Goal: Book appointment/travel/reservation

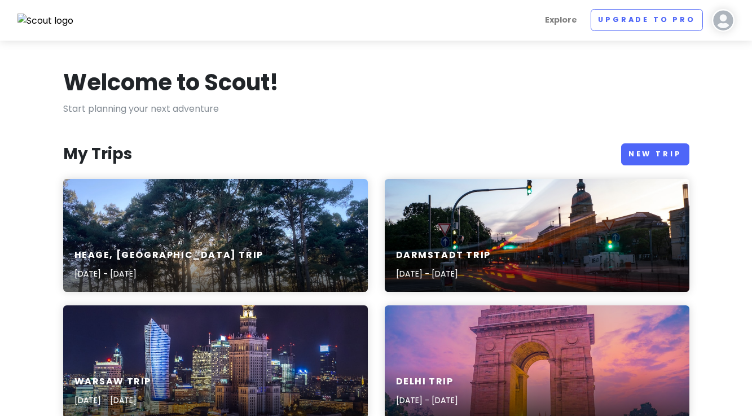
click at [214, 252] on div "Heage, [GEOGRAPHIC_DATA] Trip [DATE] - [DATE]" at bounding box center [215, 265] width 305 height 54
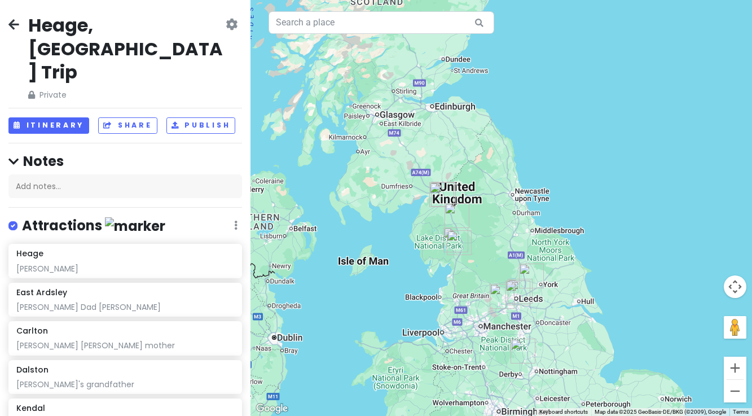
drag, startPoint x: 486, startPoint y: 71, endPoint x: 500, endPoint y: 213, distance: 142.9
click at [502, 214] on div at bounding box center [502, 208] width 502 height 416
click at [737, 371] on button "Zoom in" at bounding box center [735, 368] width 23 height 23
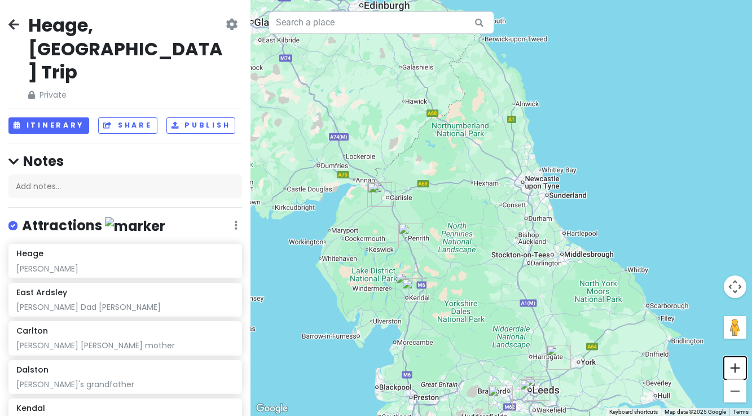
click at [737, 371] on button "Zoom in" at bounding box center [735, 368] width 23 height 23
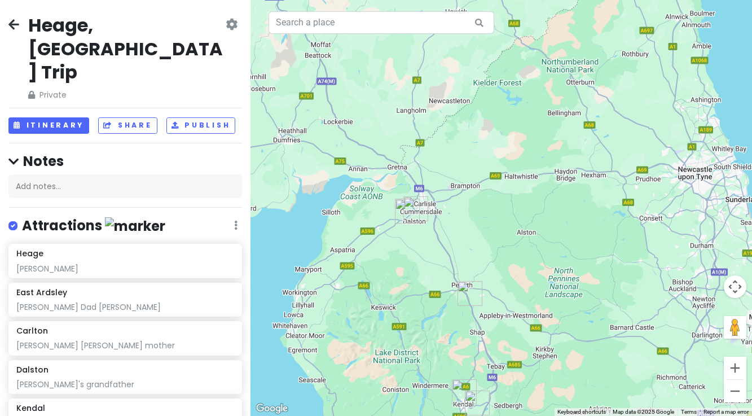
drag, startPoint x: 371, startPoint y: 259, endPoint x: 524, endPoint y: 276, distance: 153.8
click at [524, 276] on div at bounding box center [502, 208] width 502 height 416
click at [734, 371] on button "Zoom in" at bounding box center [735, 368] width 23 height 23
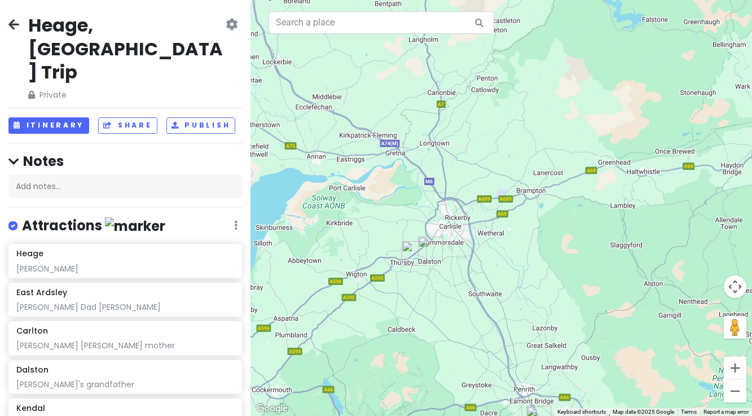
drag, startPoint x: 437, startPoint y: 288, endPoint x: 541, endPoint y: 315, distance: 106.8
click at [541, 315] on div at bounding box center [502, 208] width 502 height 416
click at [429, 247] on img "Dalston" at bounding box center [431, 248] width 25 height 25
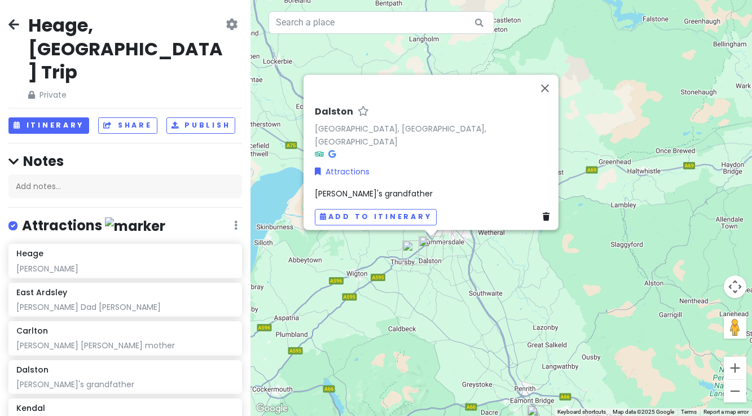
click at [411, 253] on img "Cardew" at bounding box center [414, 252] width 25 height 25
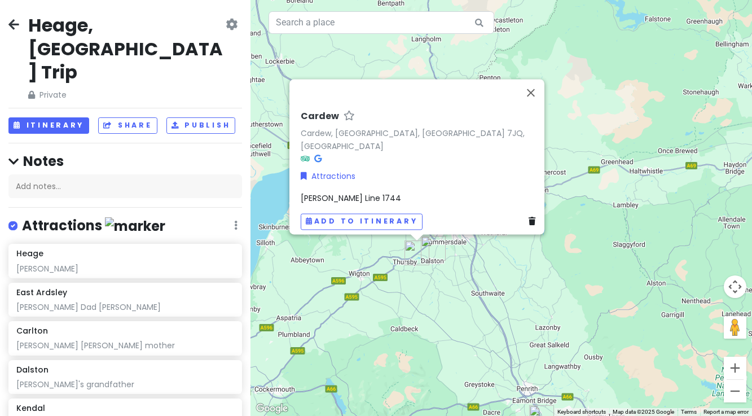
click at [442, 296] on div "Cardew Cardew, [GEOGRAPHIC_DATA], [GEOGRAPHIC_DATA], [GEOGRAPHIC_DATA] Attracti…" at bounding box center [502, 208] width 502 height 416
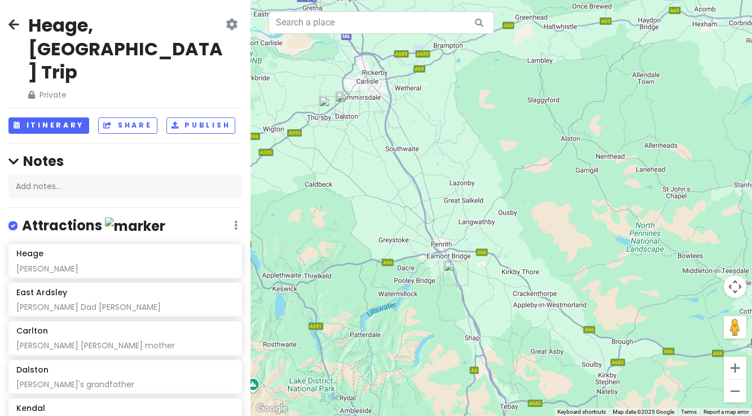
drag, startPoint x: 491, startPoint y: 357, endPoint x: 425, endPoint y: 249, distance: 126.9
click at [404, 213] on div at bounding box center [502, 208] width 502 height 416
click at [451, 271] on img "Lowther" at bounding box center [456, 273] width 25 height 25
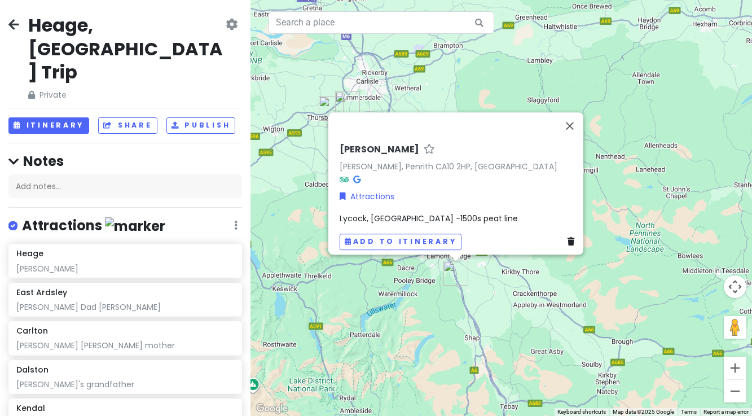
click at [427, 293] on div "[PERSON_NAME] [PERSON_NAME], [GEOGRAPHIC_DATA] 2HP, [GEOGRAPHIC_DATA] Attractio…" at bounding box center [502, 208] width 502 height 416
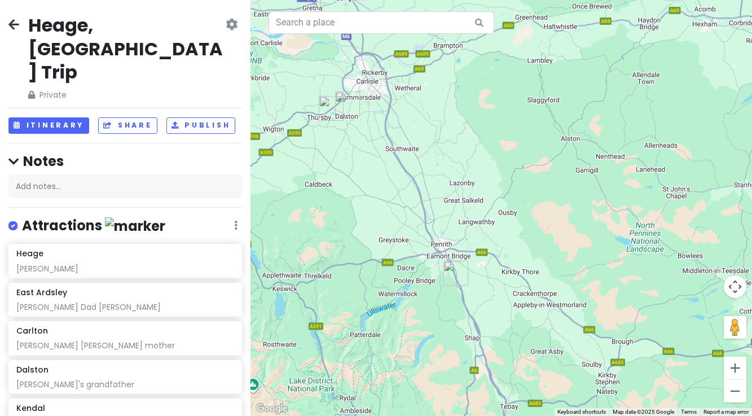
click at [456, 269] on img "Lowther" at bounding box center [456, 273] width 25 height 25
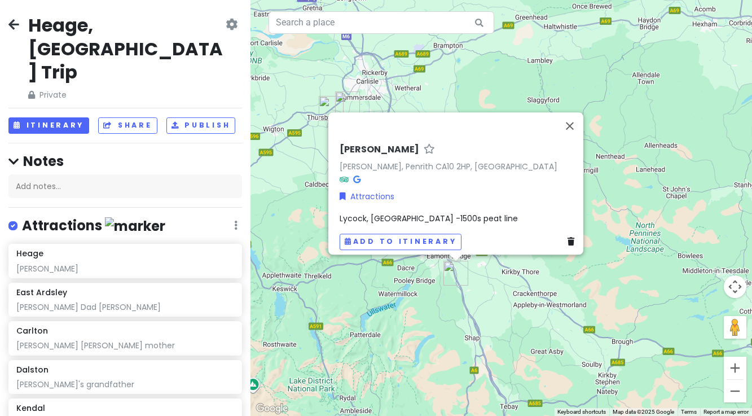
click at [487, 289] on div "[PERSON_NAME] [PERSON_NAME], [GEOGRAPHIC_DATA] 2HP, [GEOGRAPHIC_DATA] Attractio…" at bounding box center [502, 208] width 502 height 416
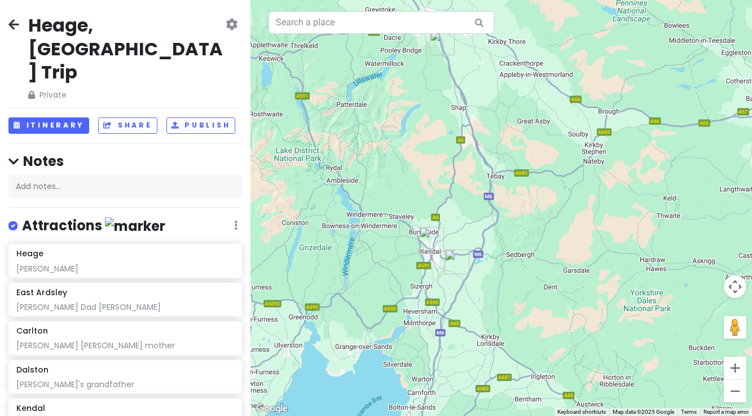
drag, startPoint x: 525, startPoint y: 346, endPoint x: 510, endPoint y: 115, distance: 231.8
click at [510, 115] on div at bounding box center [502, 208] width 502 height 416
click at [430, 237] on img "Kendal" at bounding box center [431, 239] width 25 height 25
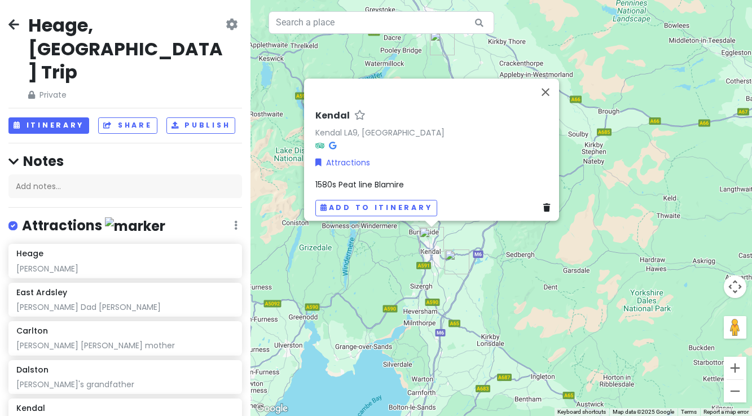
click at [454, 260] on img "Middleshaw" at bounding box center [457, 261] width 25 height 25
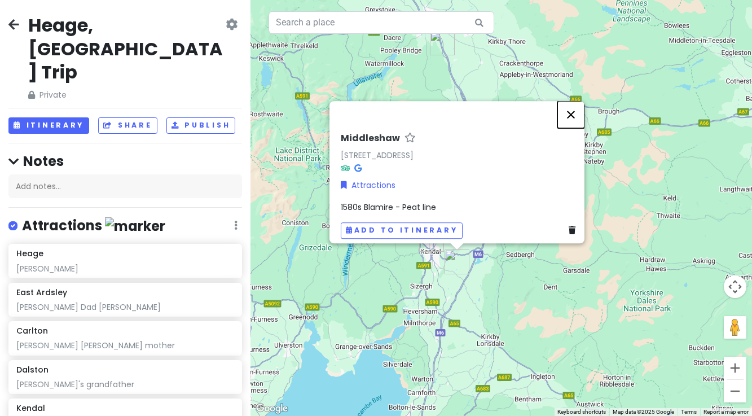
click at [575, 108] on button "Close" at bounding box center [570, 114] width 27 height 27
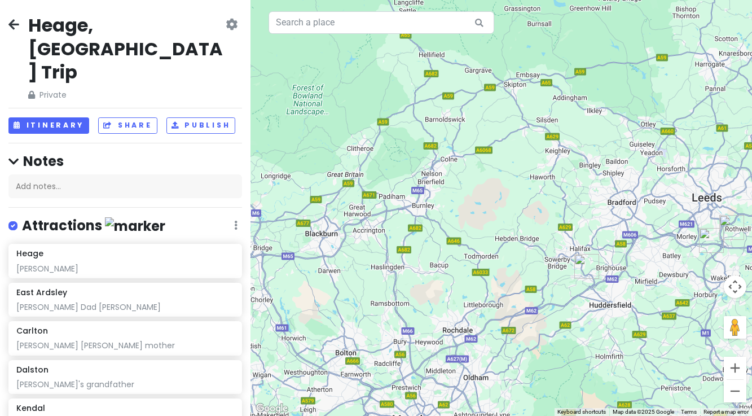
drag, startPoint x: 609, startPoint y: 352, endPoint x: 392, endPoint y: -72, distance: 476.2
click at [392, 0] on html "Heage, [GEOGRAPHIC_DATA] Trip Private Change Dates Make a Copy Delete Trip Go P…" at bounding box center [376, 208] width 752 height 416
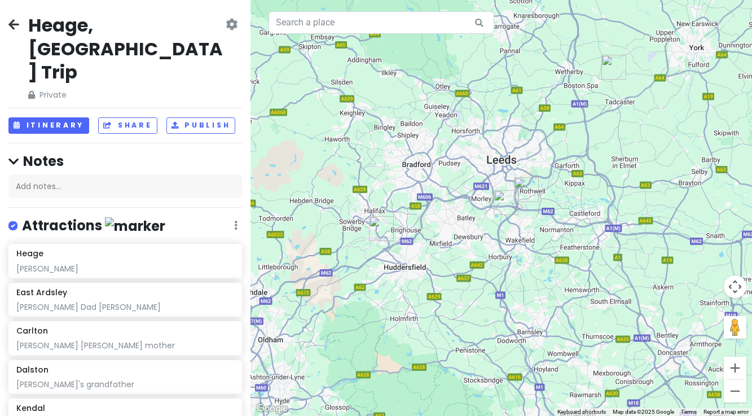
drag, startPoint x: 585, startPoint y: 168, endPoint x: 381, endPoint y: 131, distance: 207.1
click at [381, 131] on div at bounding box center [502, 208] width 502 height 416
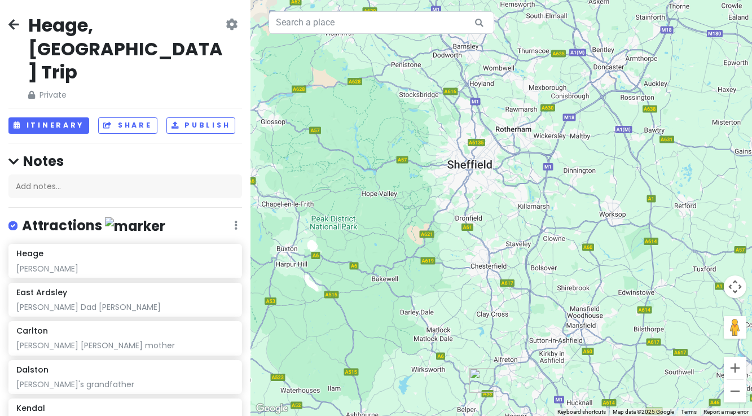
drag, startPoint x: 510, startPoint y: 346, endPoint x: 445, endPoint y: 43, distance: 310.0
click at [445, 43] on div at bounding box center [502, 208] width 502 height 416
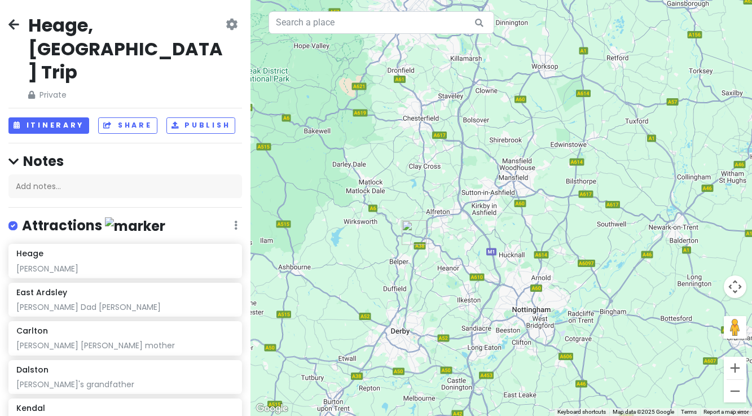
drag, startPoint x: 536, startPoint y: 302, endPoint x: 467, endPoint y: 178, distance: 141.5
click at [467, 178] on div at bounding box center [502, 208] width 502 height 416
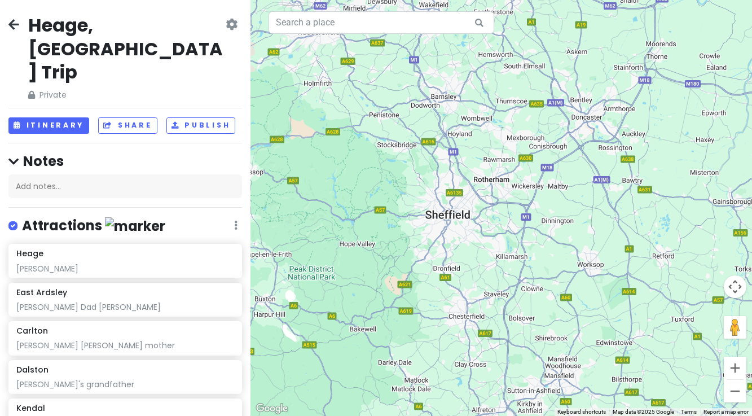
drag, startPoint x: 458, startPoint y: 111, endPoint x: 506, endPoint y: 322, distance: 215.9
click at [506, 322] on div at bounding box center [502, 208] width 502 height 416
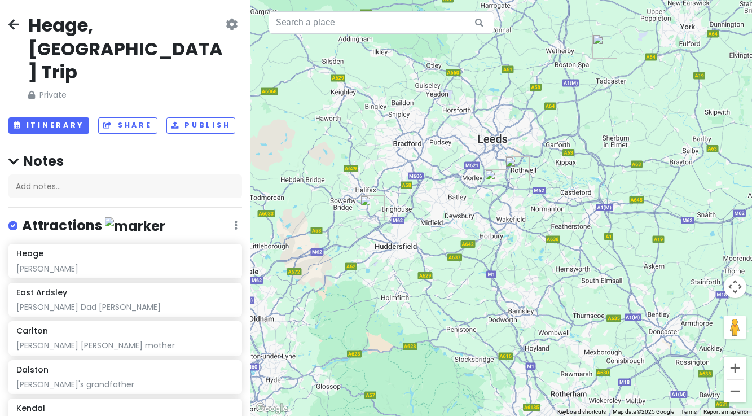
drag, startPoint x: 393, startPoint y: 120, endPoint x: 472, endPoint y: 324, distance: 219.5
click at [471, 324] on div at bounding box center [502, 208] width 502 height 416
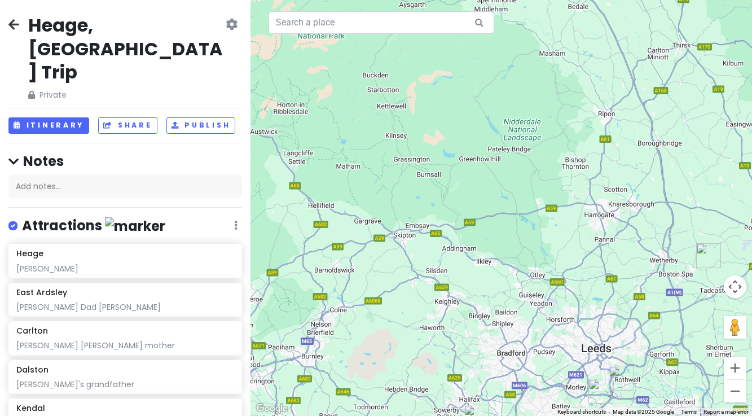
drag, startPoint x: 407, startPoint y: 153, endPoint x: 521, endPoint y: 383, distance: 255.9
click at [521, 383] on div at bounding box center [502, 208] width 502 height 416
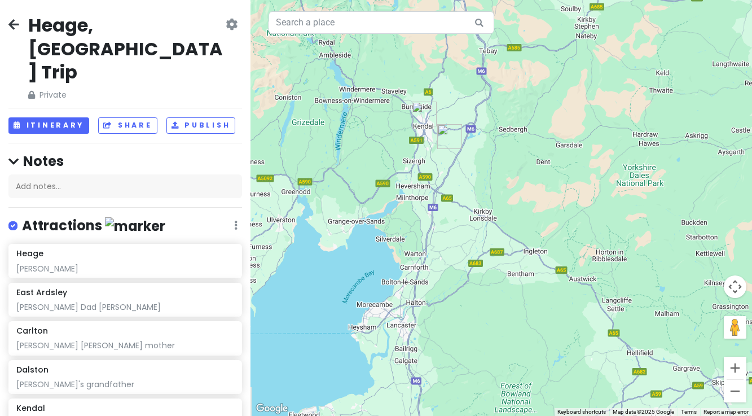
drag, startPoint x: 361, startPoint y: 148, endPoint x: 668, endPoint y: 276, distance: 333.1
click at [668, 276] on div at bounding box center [502, 208] width 502 height 416
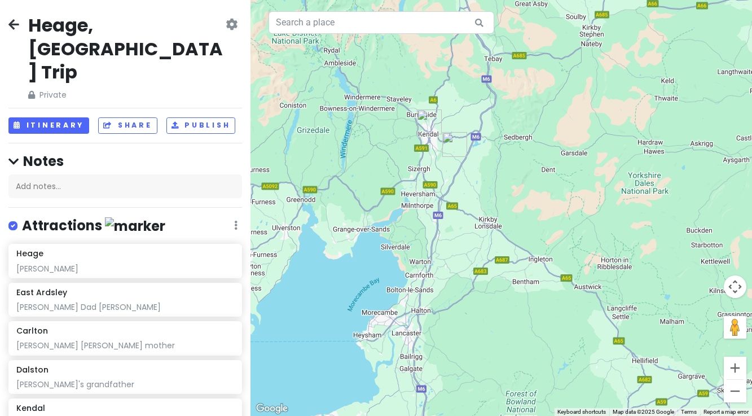
click at [427, 118] on img "Kendal" at bounding box center [429, 121] width 25 height 25
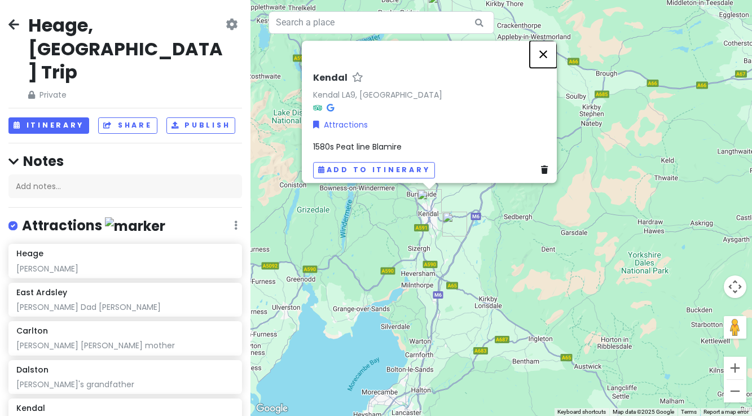
click at [547, 52] on button "Close" at bounding box center [543, 54] width 27 height 27
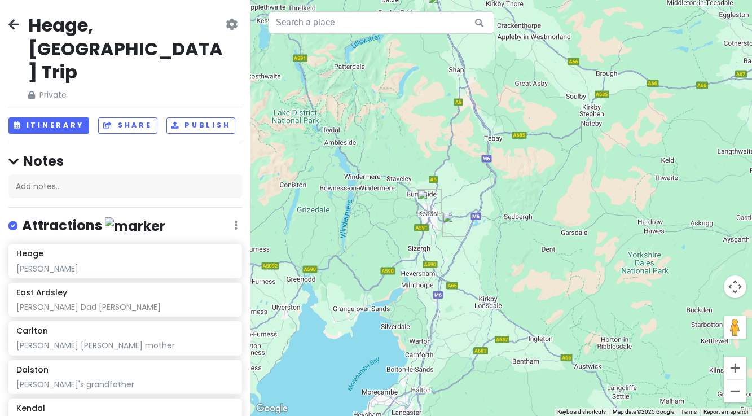
click at [455, 222] on img "Middleshaw" at bounding box center [454, 224] width 25 height 25
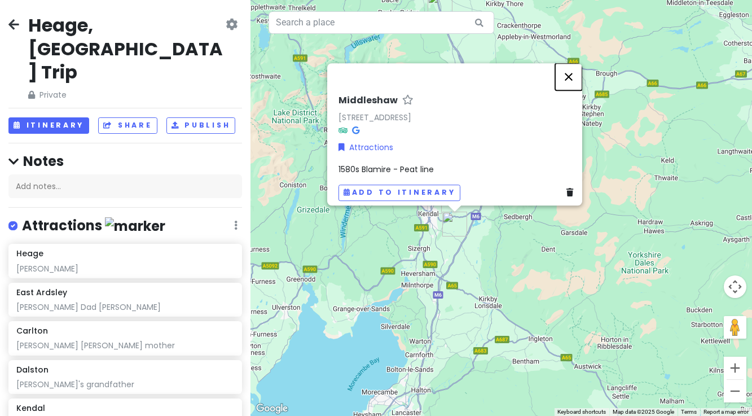
click at [572, 71] on button "Close" at bounding box center [568, 76] width 27 height 27
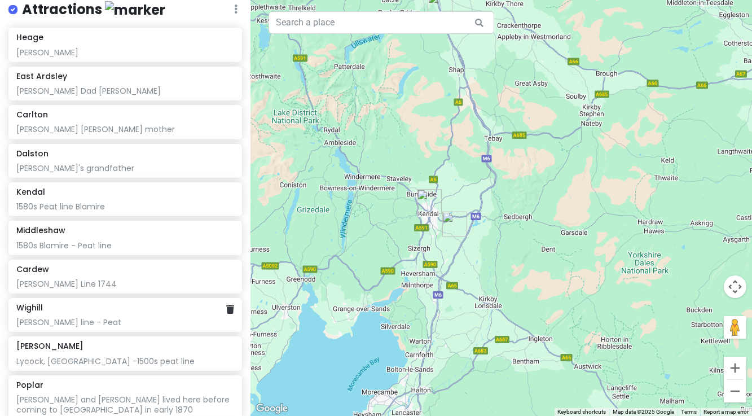
scroll to position [219, 0]
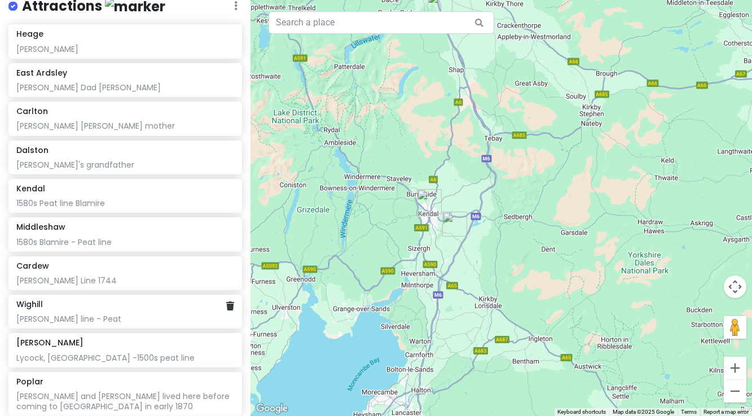
click at [116, 314] on div "[PERSON_NAME] line - Peat" at bounding box center [125, 319] width 218 height 10
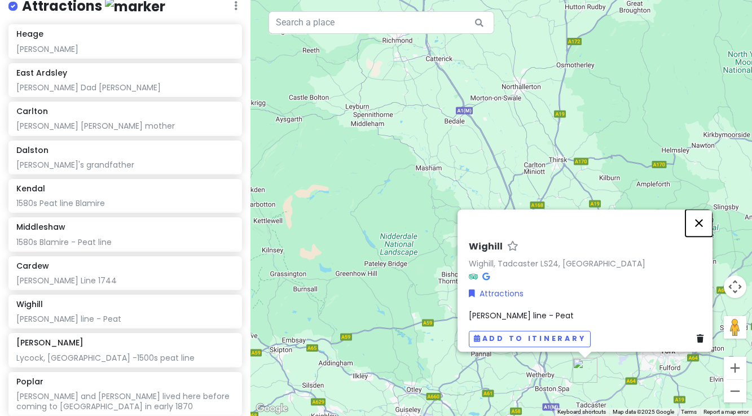
click at [705, 217] on button "Close" at bounding box center [699, 222] width 27 height 27
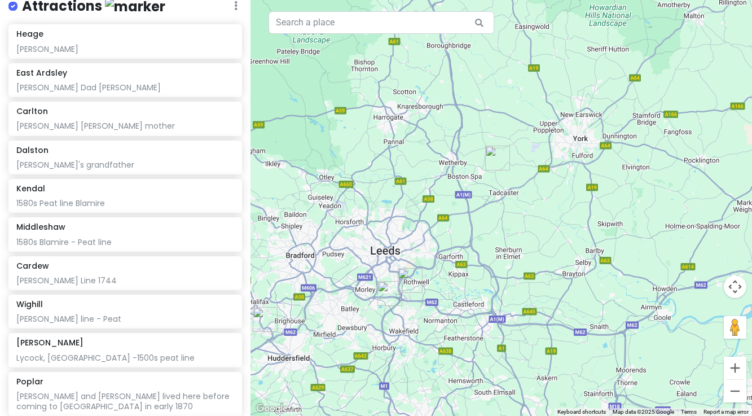
drag, startPoint x: 614, startPoint y: 349, endPoint x: 526, endPoint y: 135, distance: 230.7
click at [526, 135] on div at bounding box center [502, 208] width 502 height 416
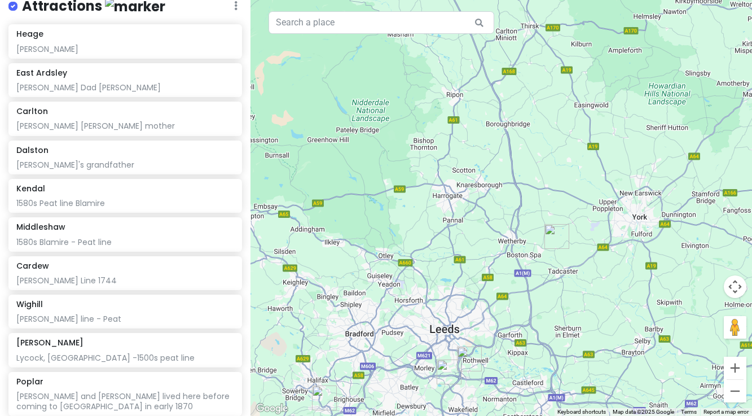
drag, startPoint x: 420, startPoint y: 108, endPoint x: 483, endPoint y: 181, distance: 96.5
click at [483, 181] on div at bounding box center [502, 208] width 502 height 416
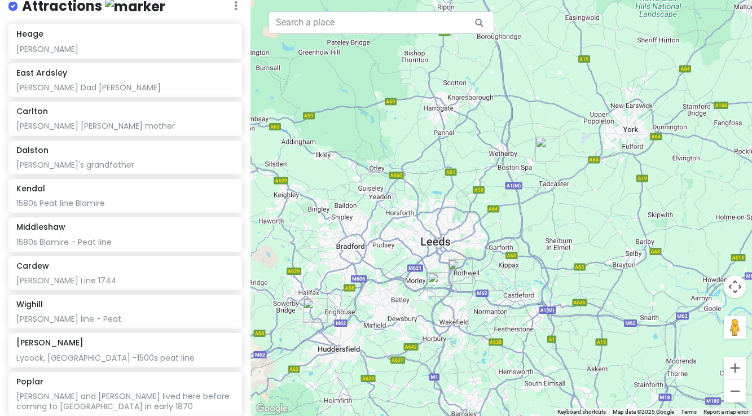
drag, startPoint x: 535, startPoint y: 116, endPoint x: 508, endPoint y: 87, distance: 39.9
click at [522, 38] on div at bounding box center [502, 208] width 502 height 416
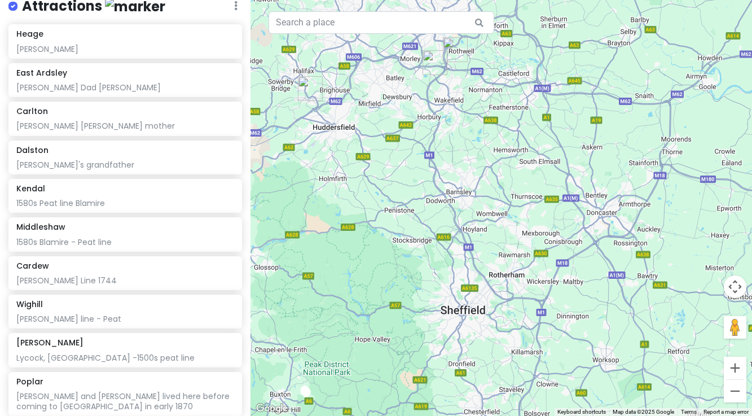
drag, startPoint x: 451, startPoint y: 386, endPoint x: 446, endPoint y: 164, distance: 222.4
click at [446, 164] on div at bounding box center [502, 208] width 502 height 416
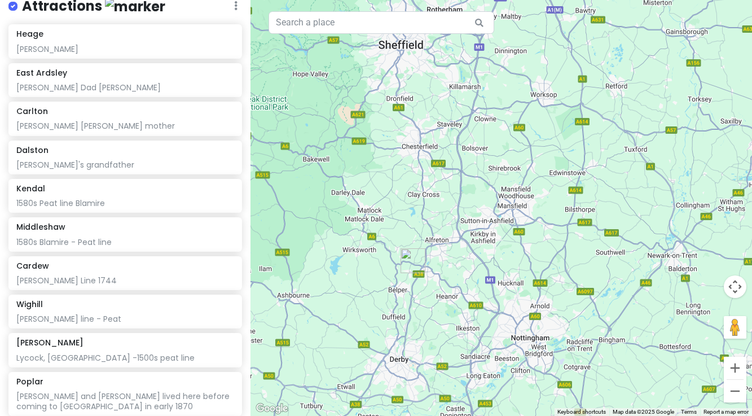
drag, startPoint x: 500, startPoint y: 360, endPoint x: 442, endPoint y: 102, distance: 264.8
click at [441, 99] on div at bounding box center [502, 208] width 502 height 416
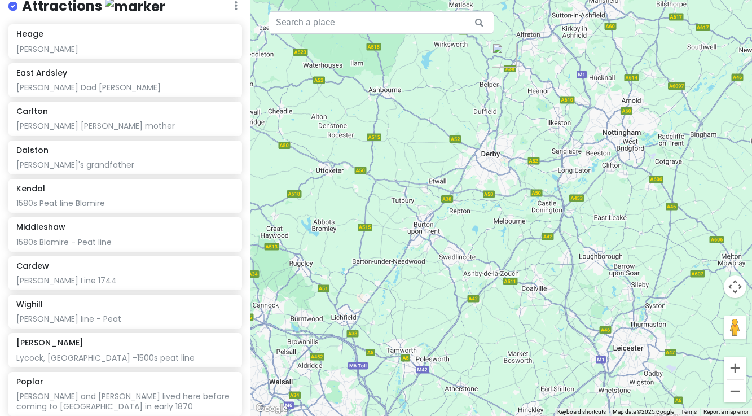
drag, startPoint x: 364, startPoint y: 282, endPoint x: 451, endPoint y: 68, distance: 231.0
click at [451, 68] on div at bounding box center [502, 208] width 502 height 416
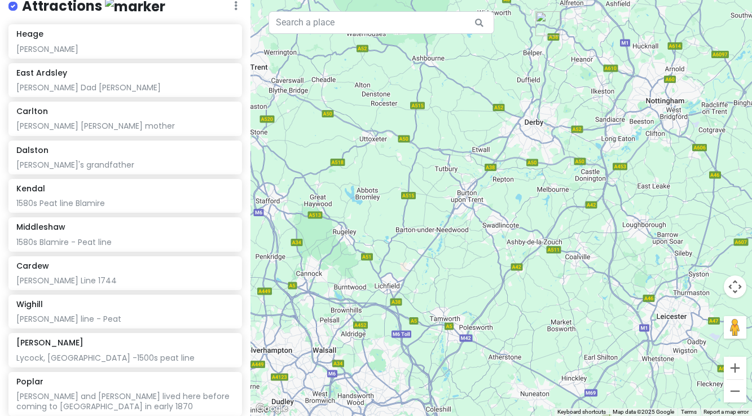
drag, startPoint x: 431, startPoint y: 301, endPoint x: 473, endPoint y: 280, distance: 46.9
click at [473, 280] on div at bounding box center [502, 208] width 502 height 416
